Goal: Task Accomplishment & Management: Use online tool/utility

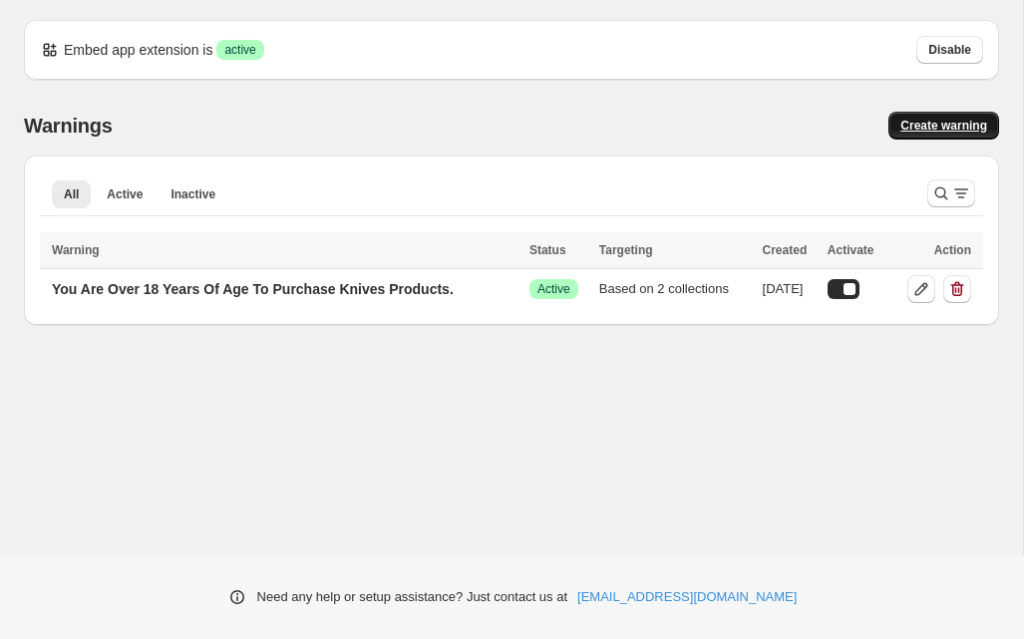
click at [944, 125] on span "Create warning" at bounding box center [943, 126] width 87 height 16
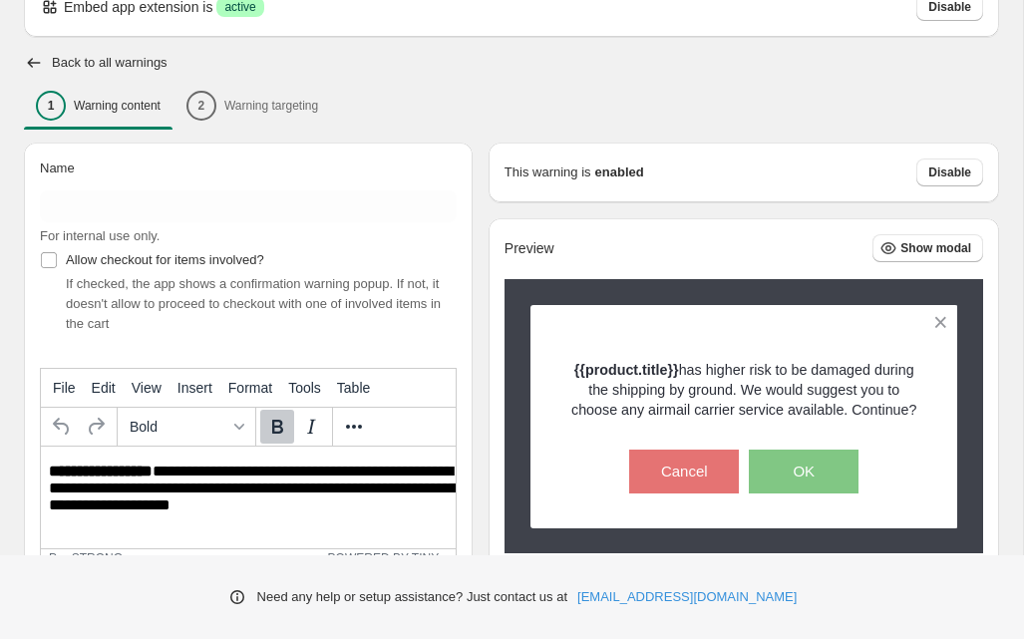
scroll to position [126, 0]
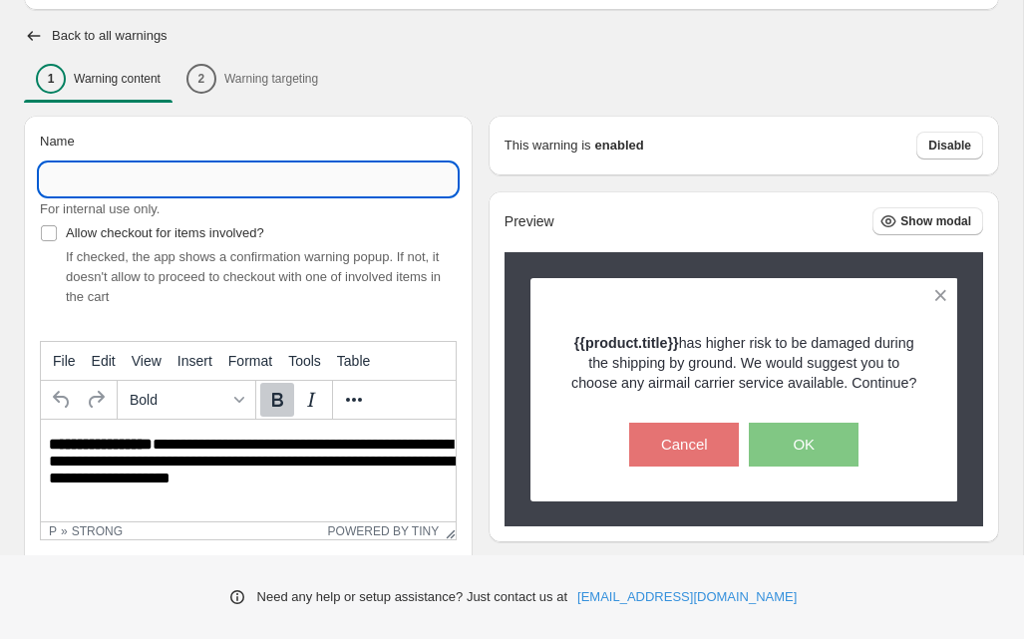
click at [255, 180] on input "Name" at bounding box center [248, 179] width 417 height 32
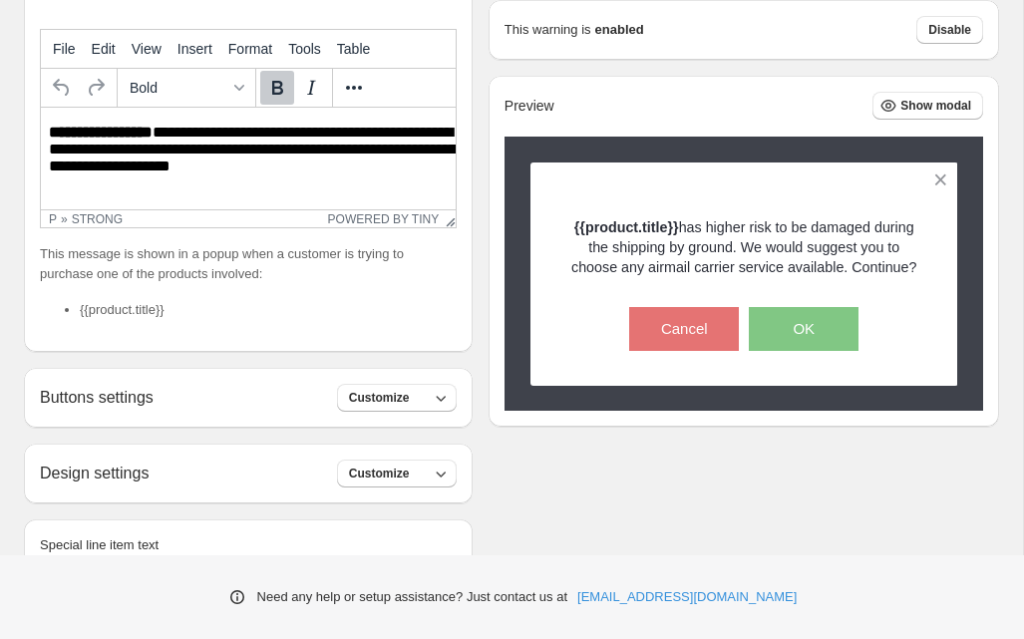
scroll to position [456, 0]
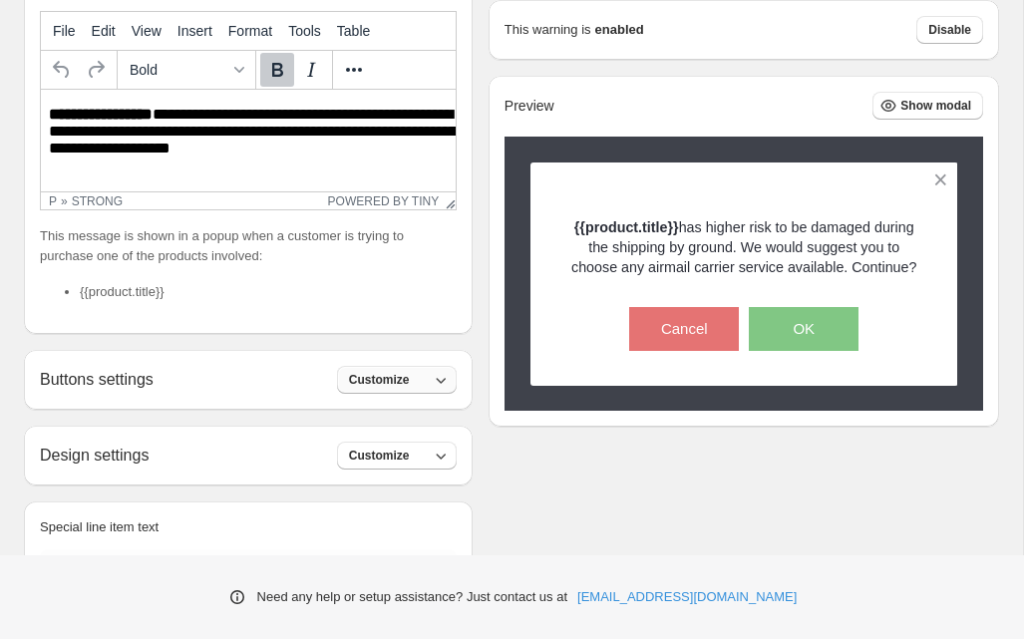
type input "**********"
click at [451, 383] on icon "button" at bounding box center [441, 380] width 20 height 20
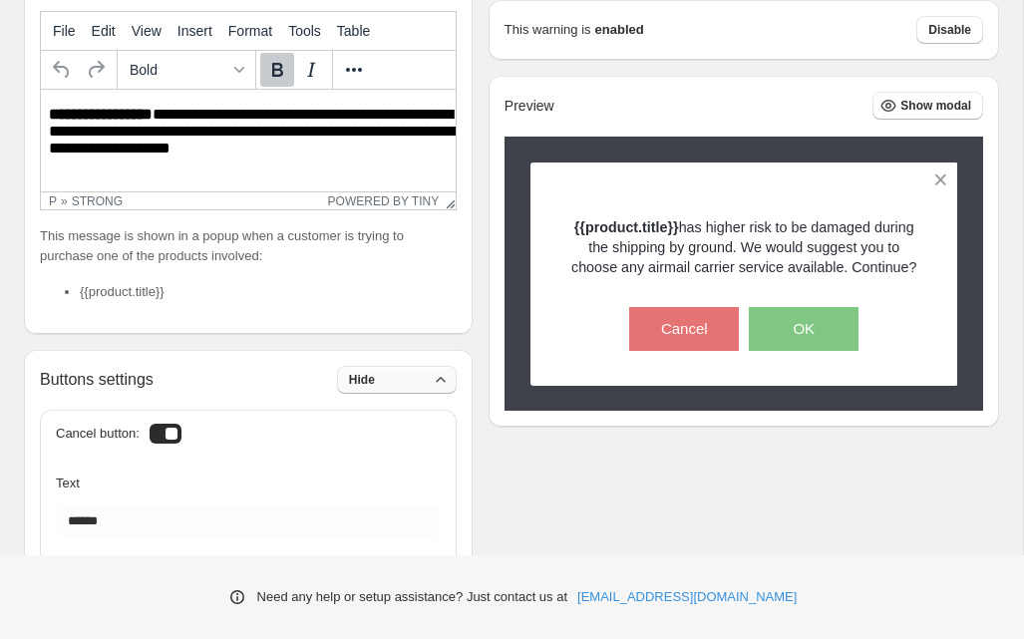
click at [164, 435] on div at bounding box center [166, 434] width 32 height 20
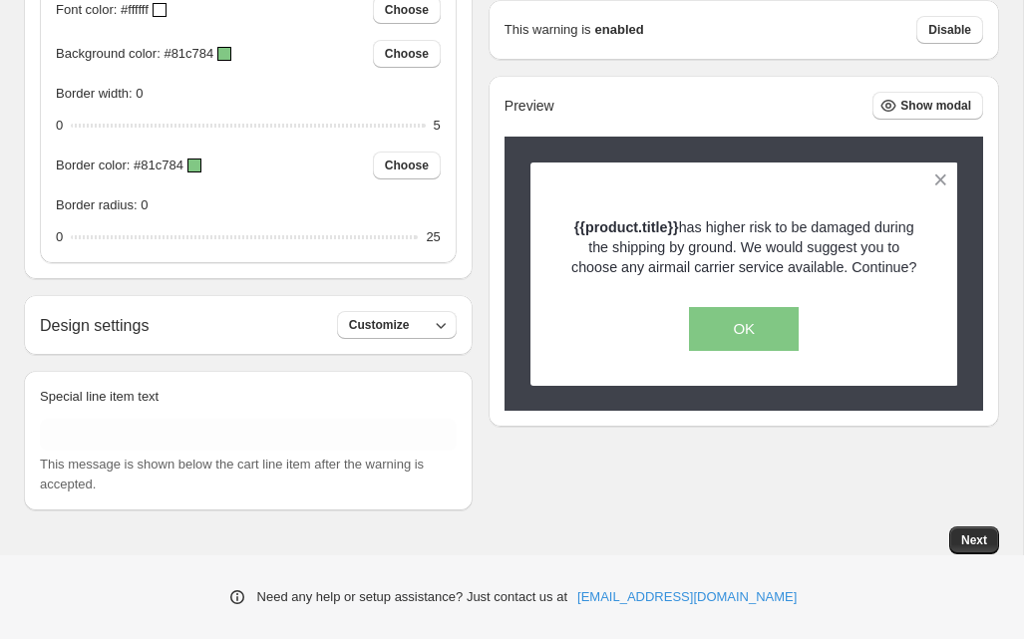
scroll to position [1621, 0]
click at [451, 322] on icon "button" at bounding box center [441, 326] width 20 height 20
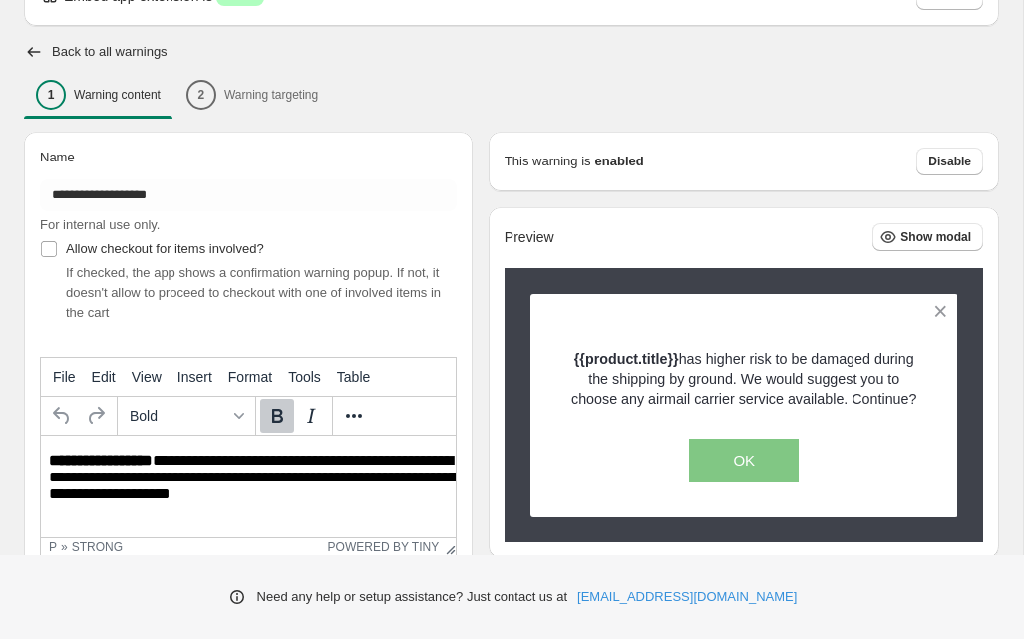
scroll to position [119, 0]
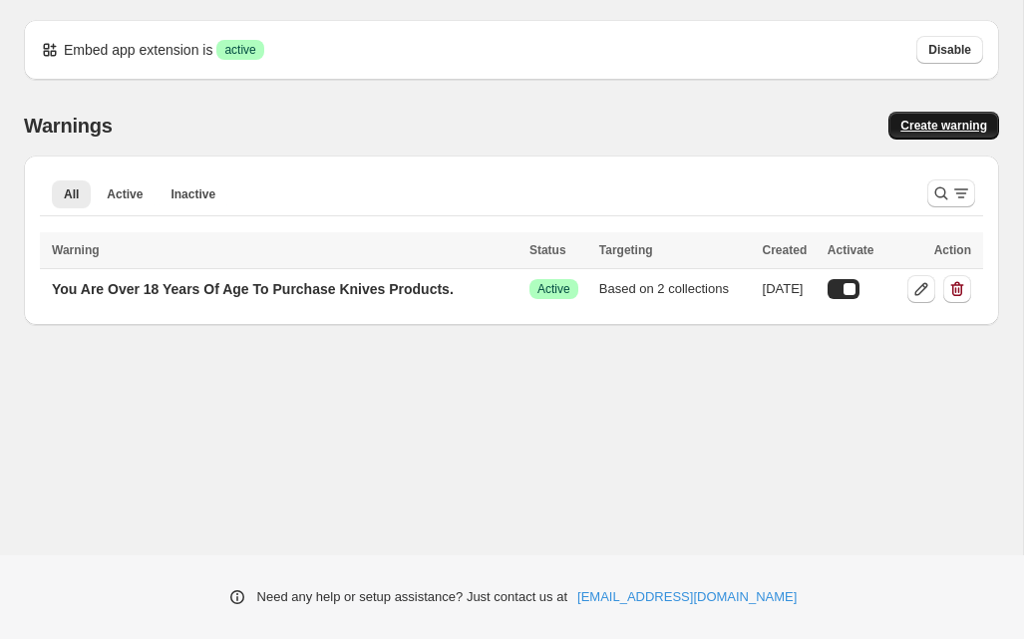
click at [968, 126] on span "Create warning" at bounding box center [943, 126] width 87 height 16
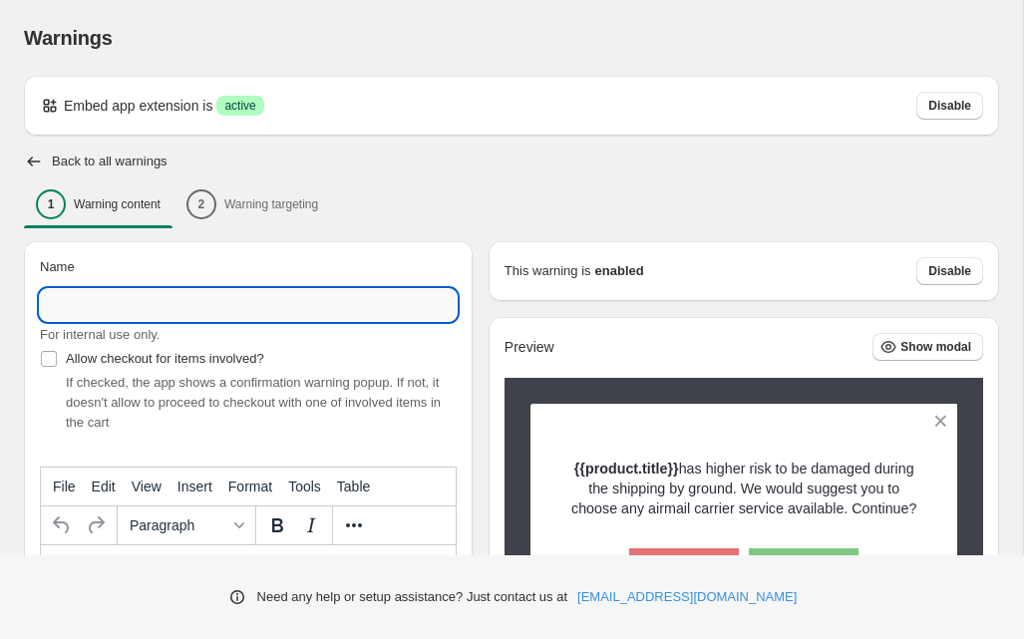
click at [209, 309] on input "Name" at bounding box center [248, 305] width 417 height 32
